Goal: Navigation & Orientation: Find specific page/section

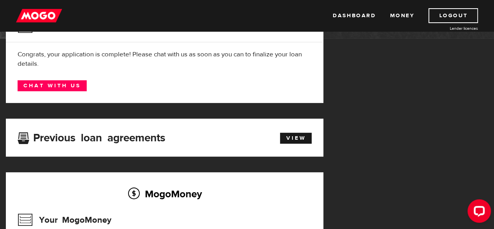
scroll to position [101, 0]
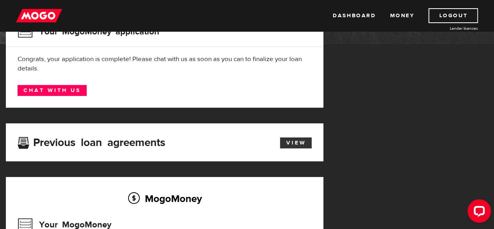
click at [295, 142] on link "View" at bounding box center [296, 142] width 32 height 11
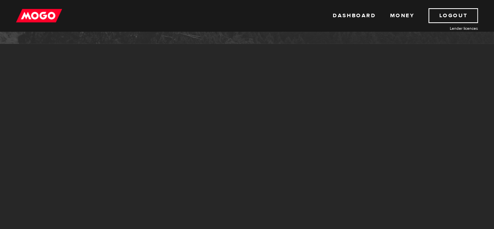
scroll to position [101, 0]
click at [356, 21] on link "Dashboard" at bounding box center [354, 15] width 43 height 15
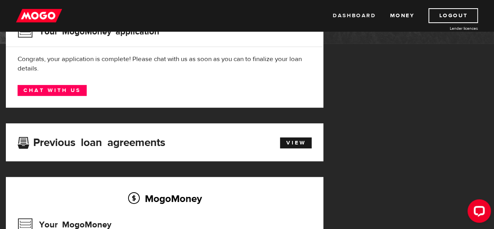
scroll to position [0, 0]
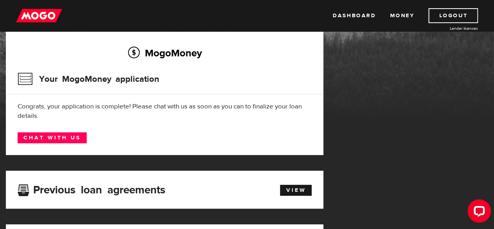
scroll to position [40, 0]
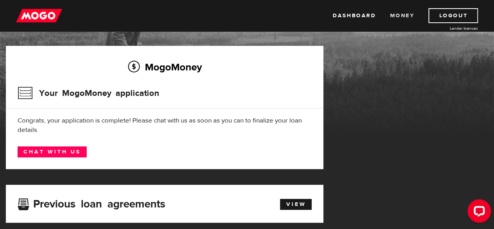
click at [392, 14] on link "Money" at bounding box center [402, 15] width 25 height 15
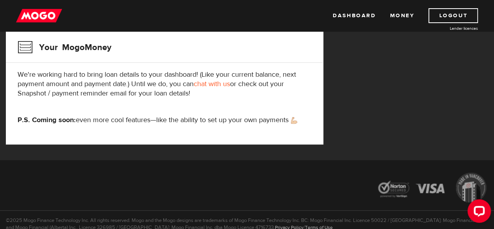
scroll to position [279, 0]
